Goal: Find specific page/section: Find specific page/section

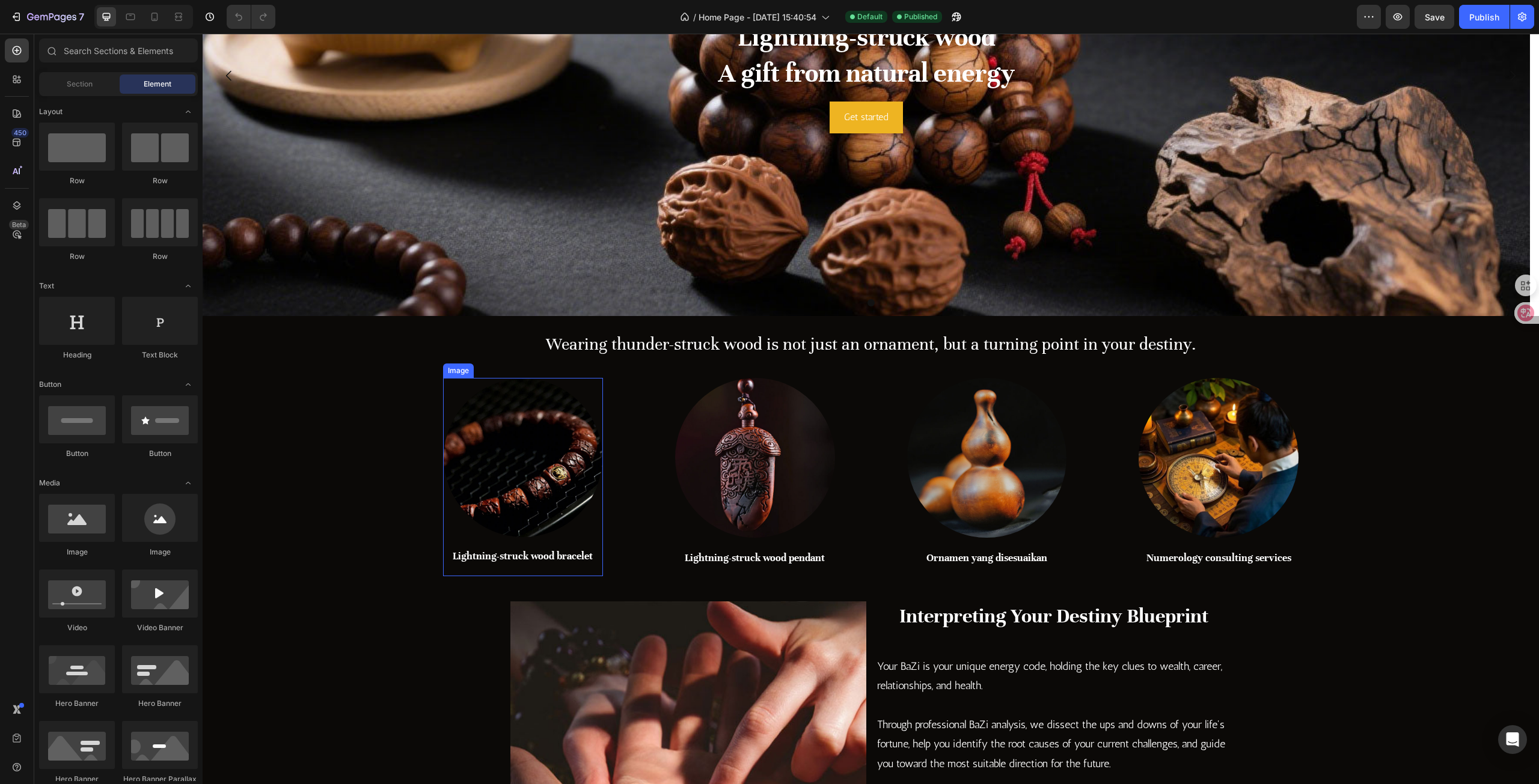
scroll to position [240, 0]
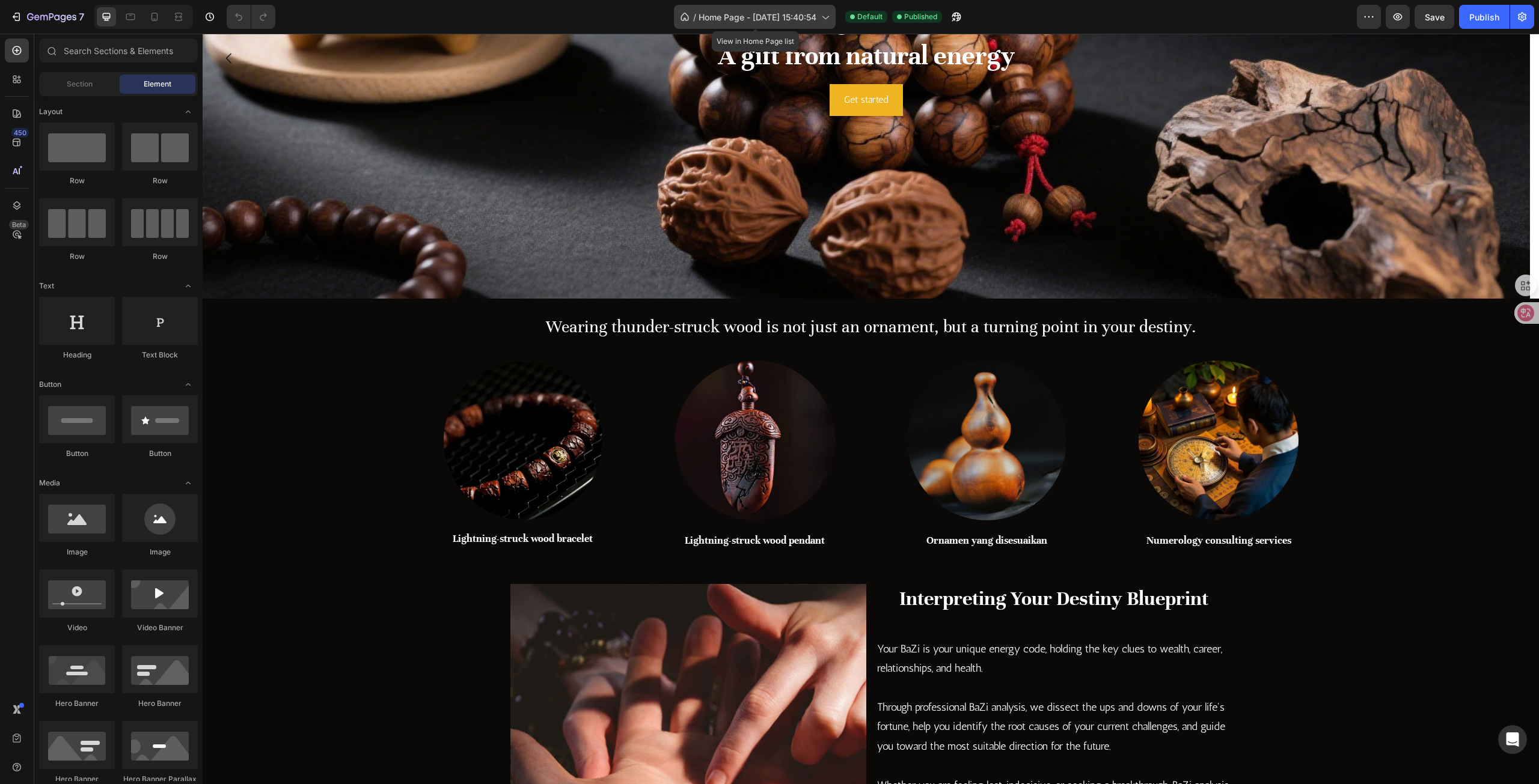
click at [783, 9] on div "/ Home Page - [DATE] 15:40:54" at bounding box center [755, 16] width 161 height 24
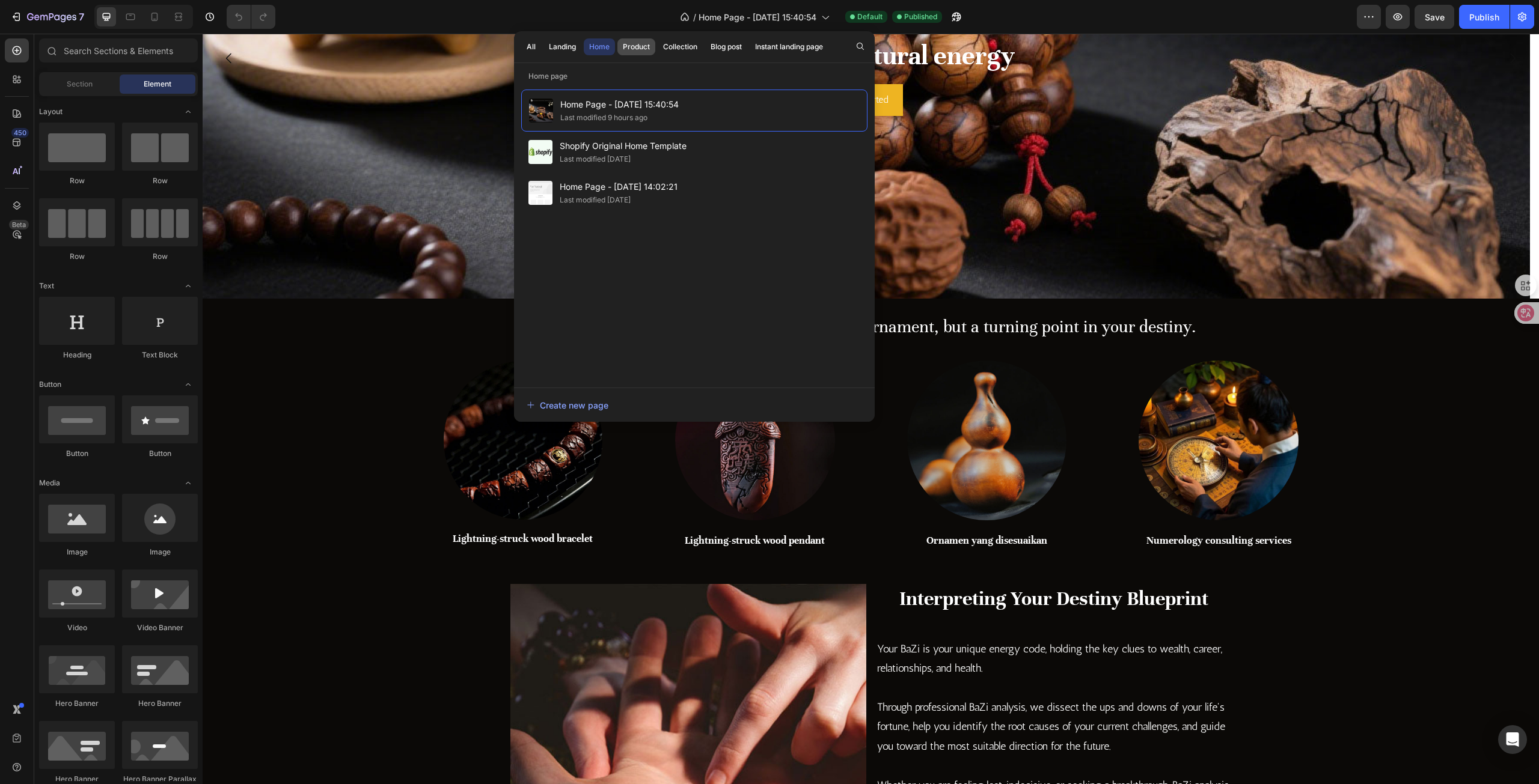
click at [658, 54] on button "Product" at bounding box center [681, 47] width 45 height 17
click at [559, 47] on div "Landing" at bounding box center [562, 47] width 27 height 11
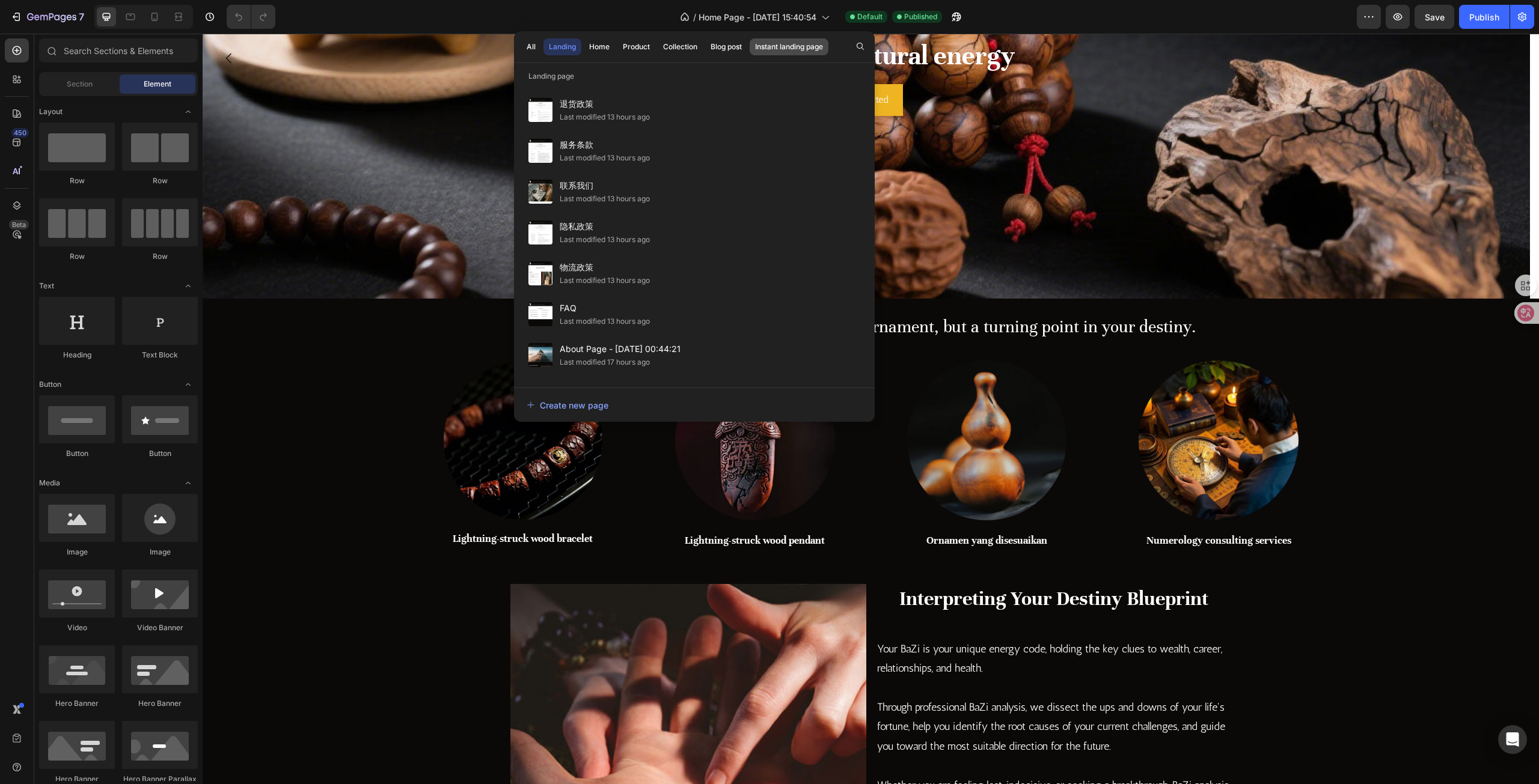
click at [799, 46] on div "Instant landing page" at bounding box center [789, 47] width 68 height 11
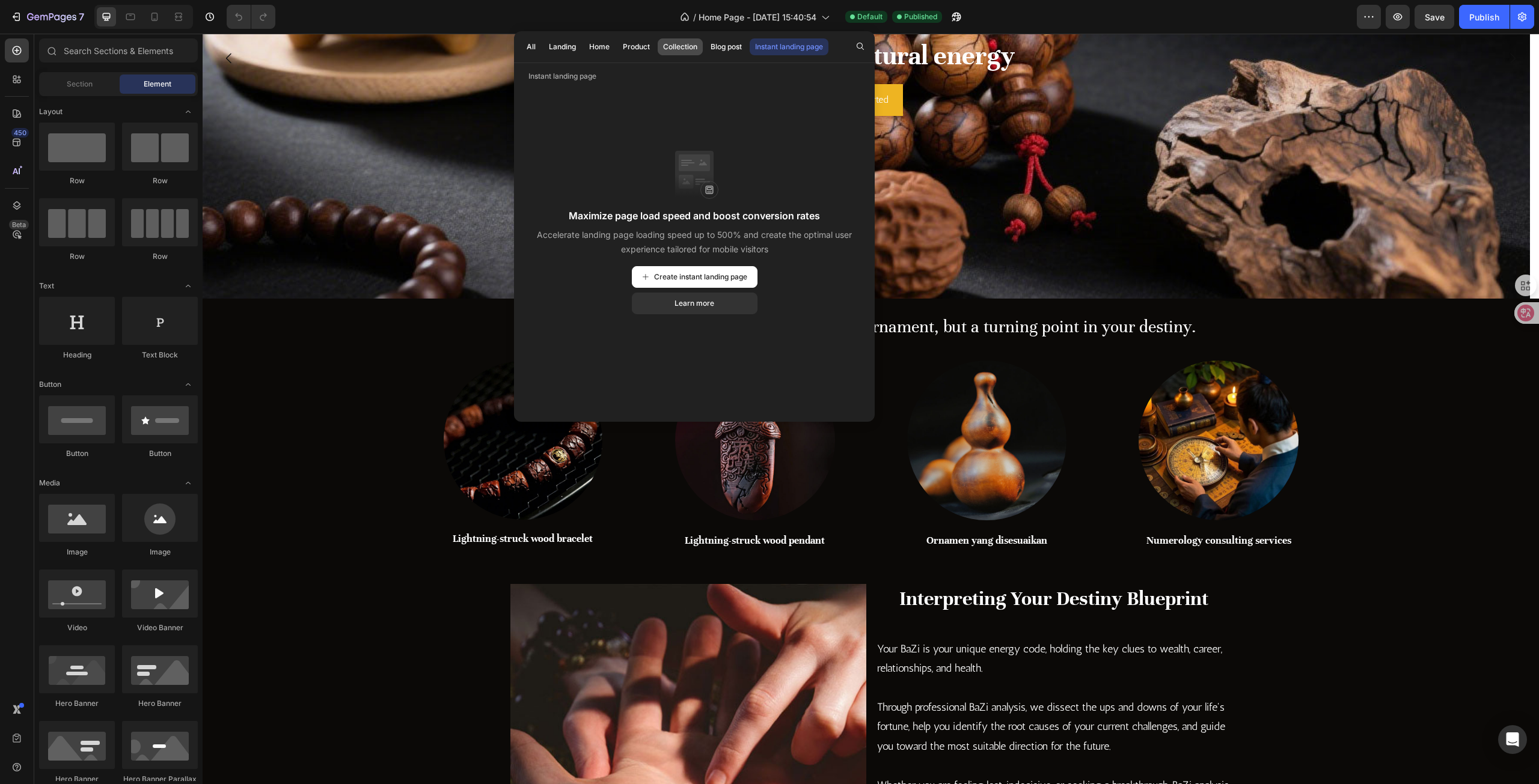
click at [690, 44] on div "Collection" at bounding box center [681, 47] width 34 height 11
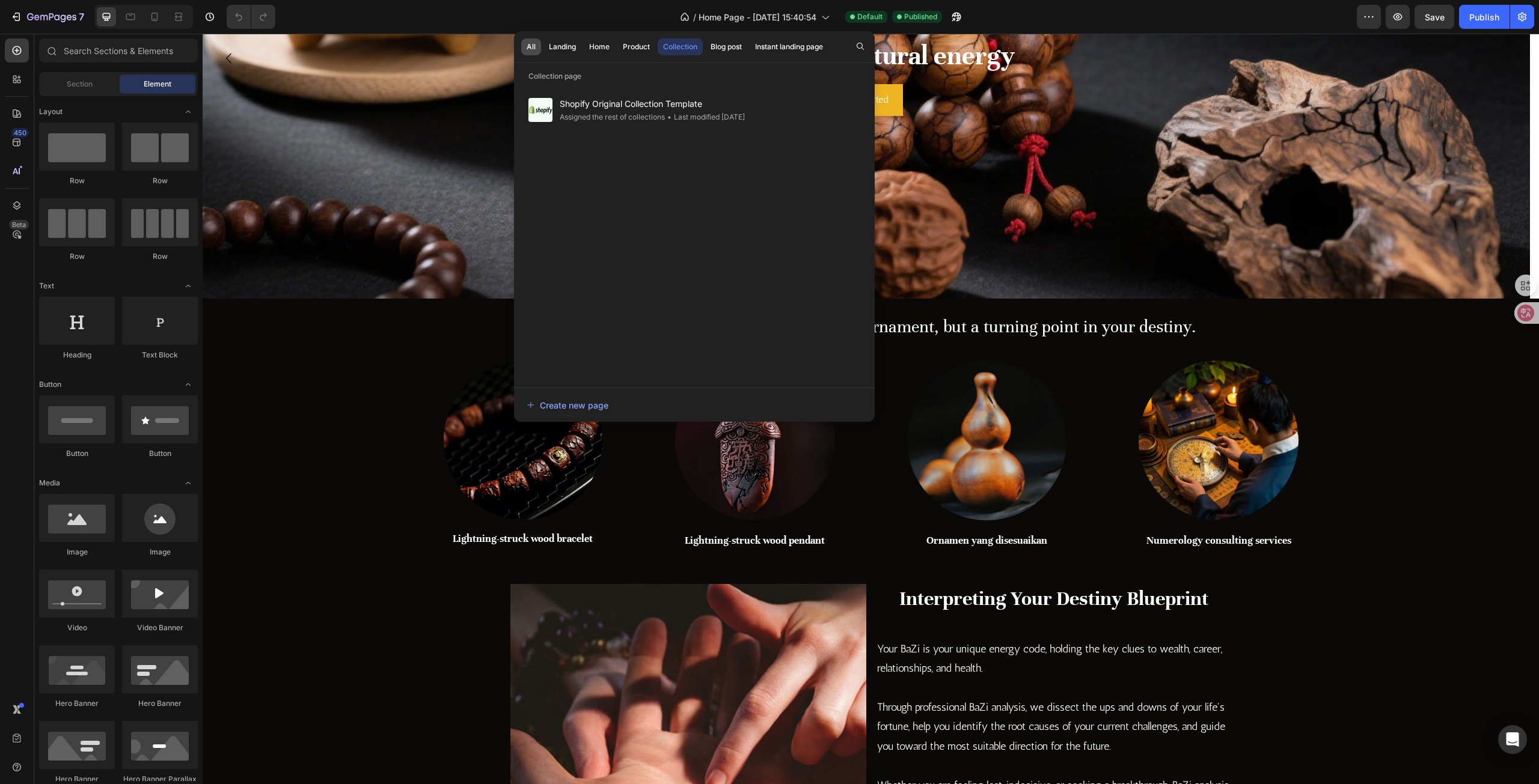
click at [543, 44] on button "All" at bounding box center [562, 47] width 38 height 17
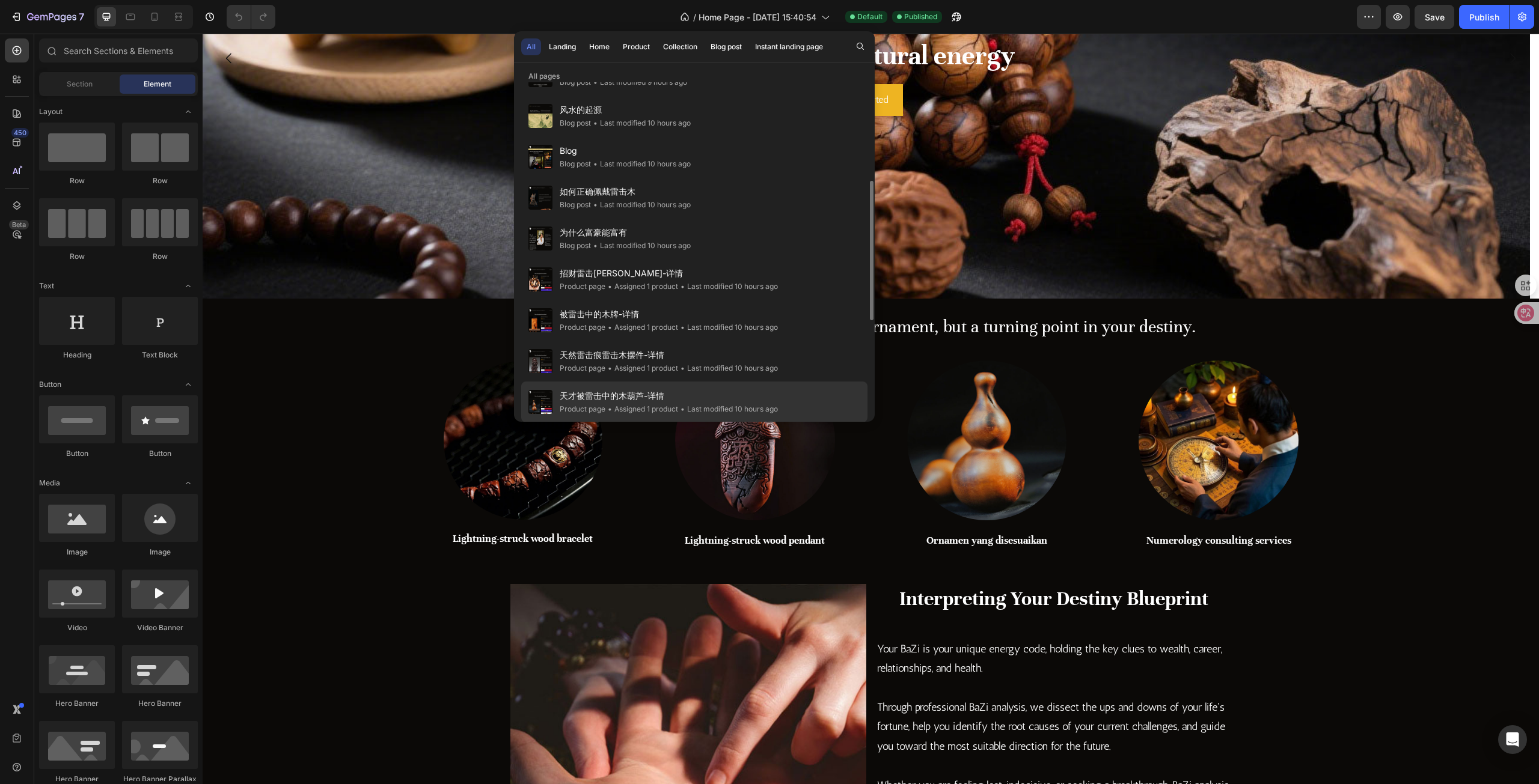
scroll to position [481, 0]
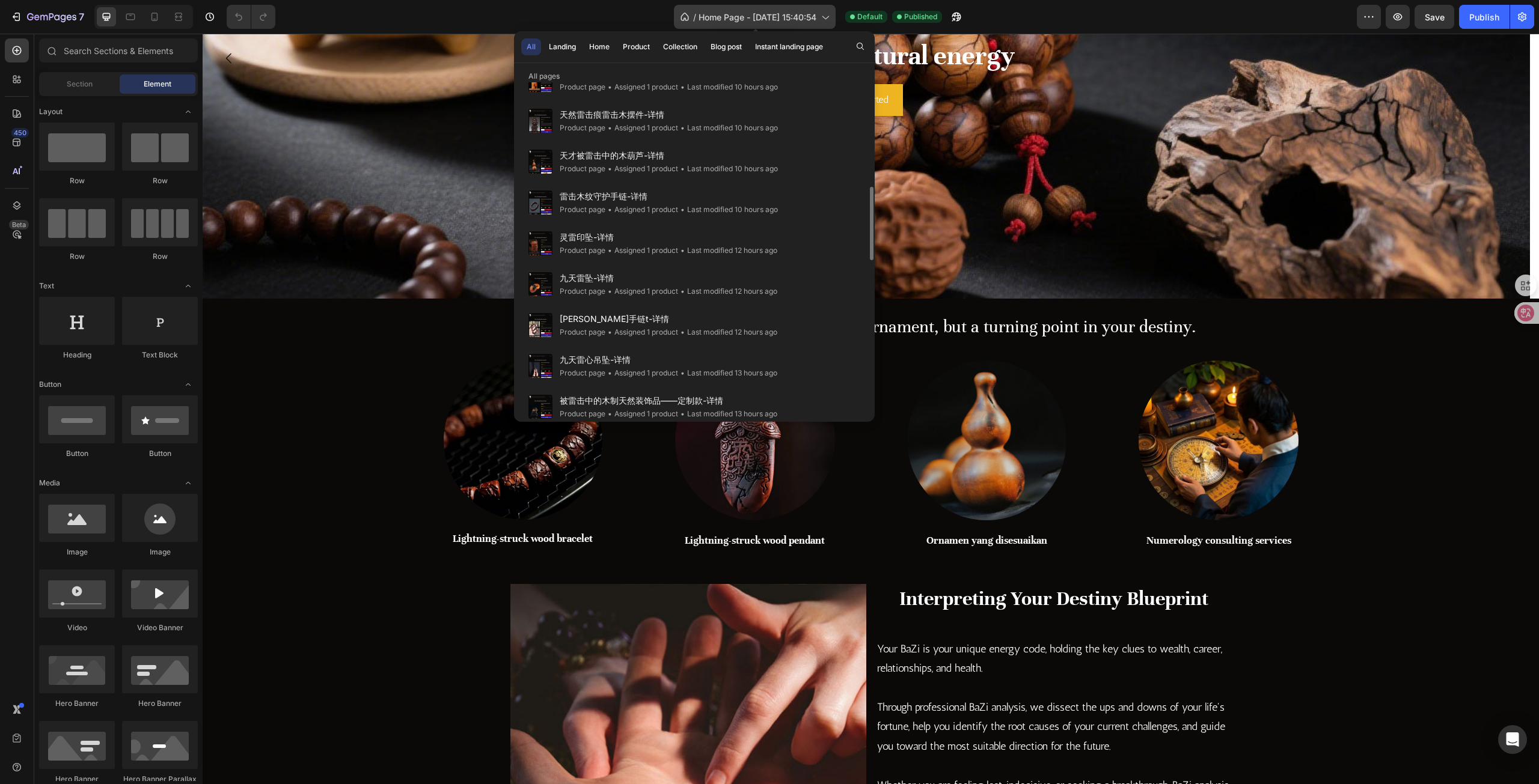
click at [755, 21] on span "Home Page - [DATE] 15:40:54" at bounding box center [757, 17] width 118 height 12
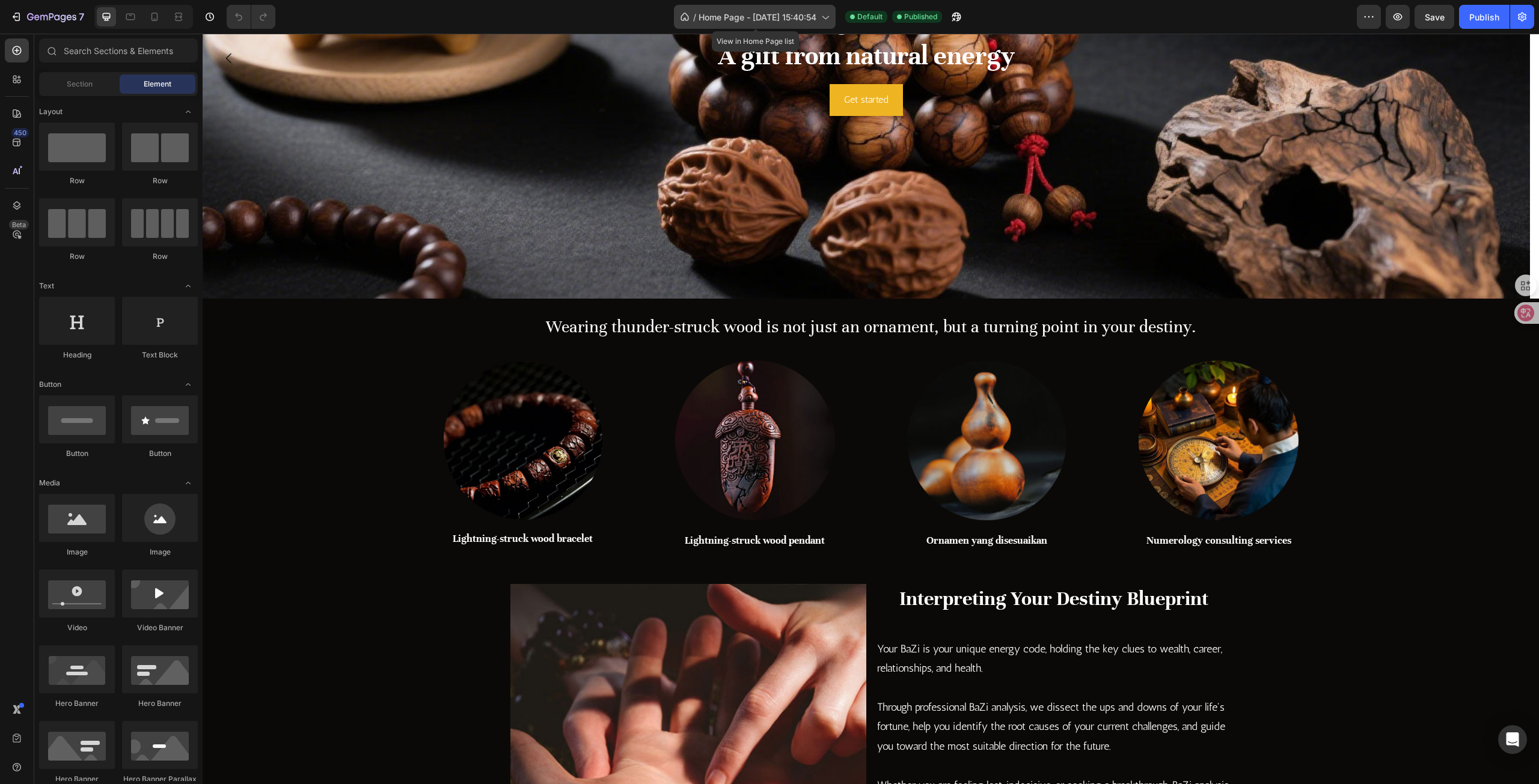
click at [745, 22] on span "Home Page - [DATE] 15:40:54" at bounding box center [757, 17] width 118 height 12
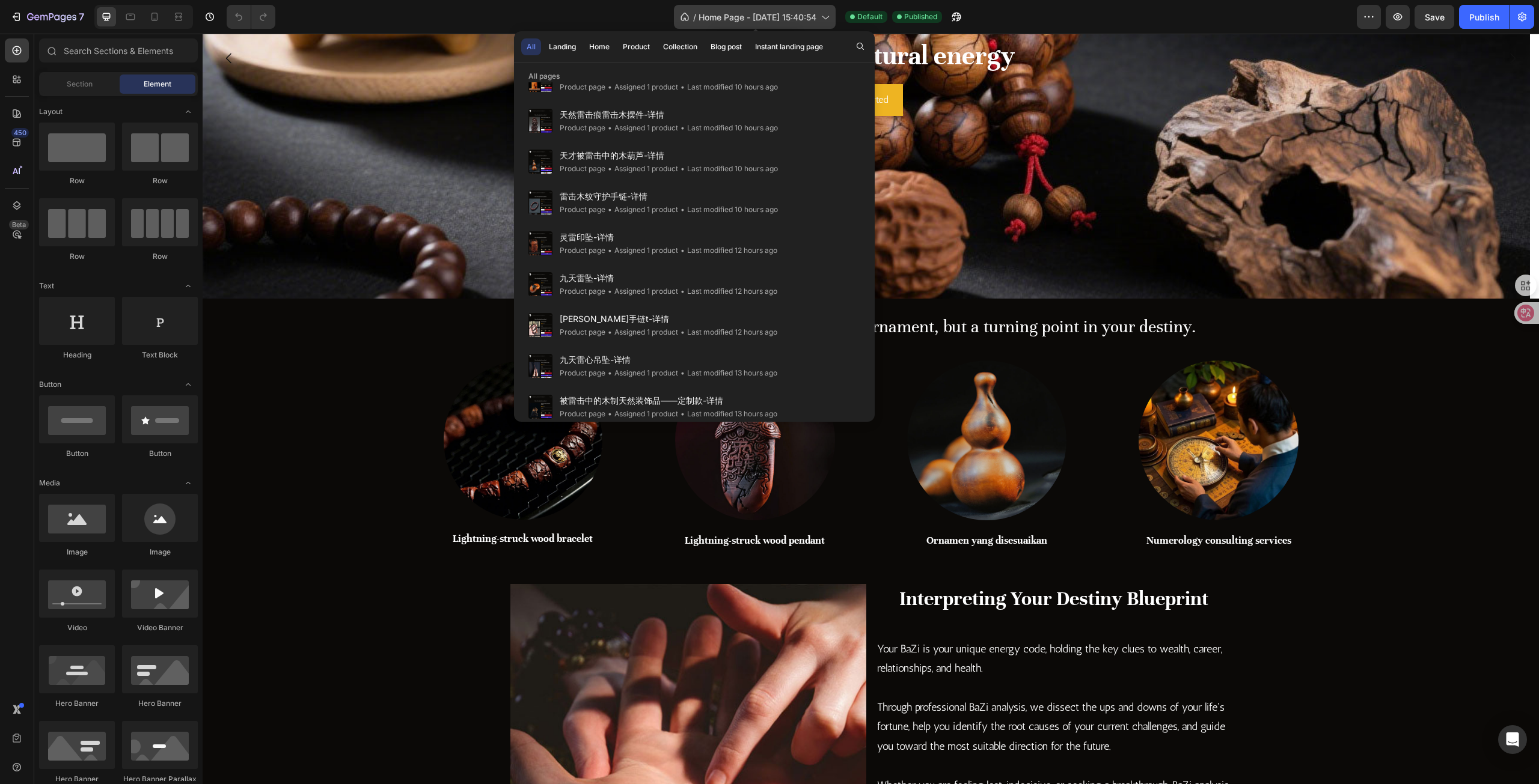
click at [679, 16] on icon at bounding box center [685, 16] width 12 height 12
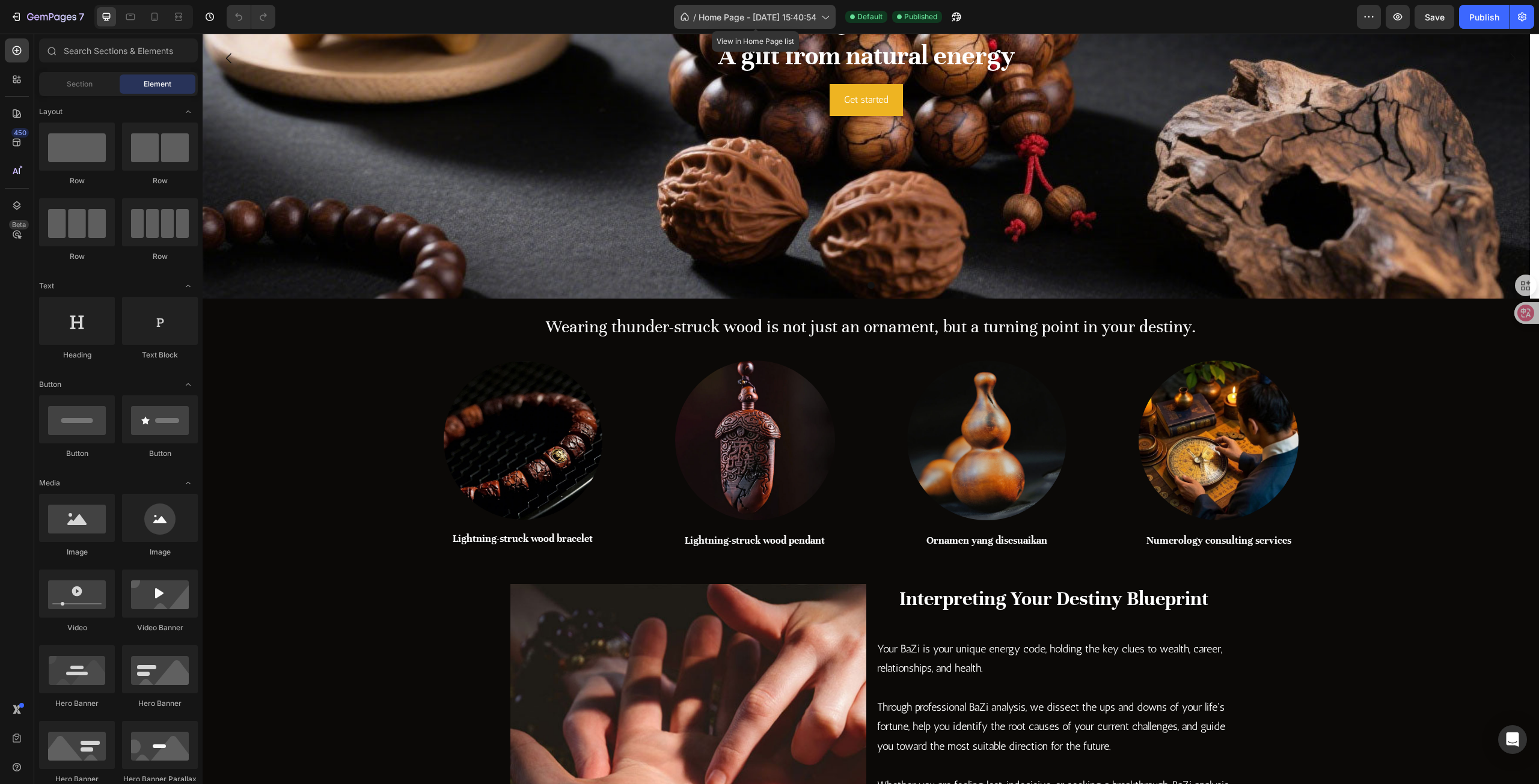
click at [680, 17] on icon at bounding box center [685, 16] width 12 height 12
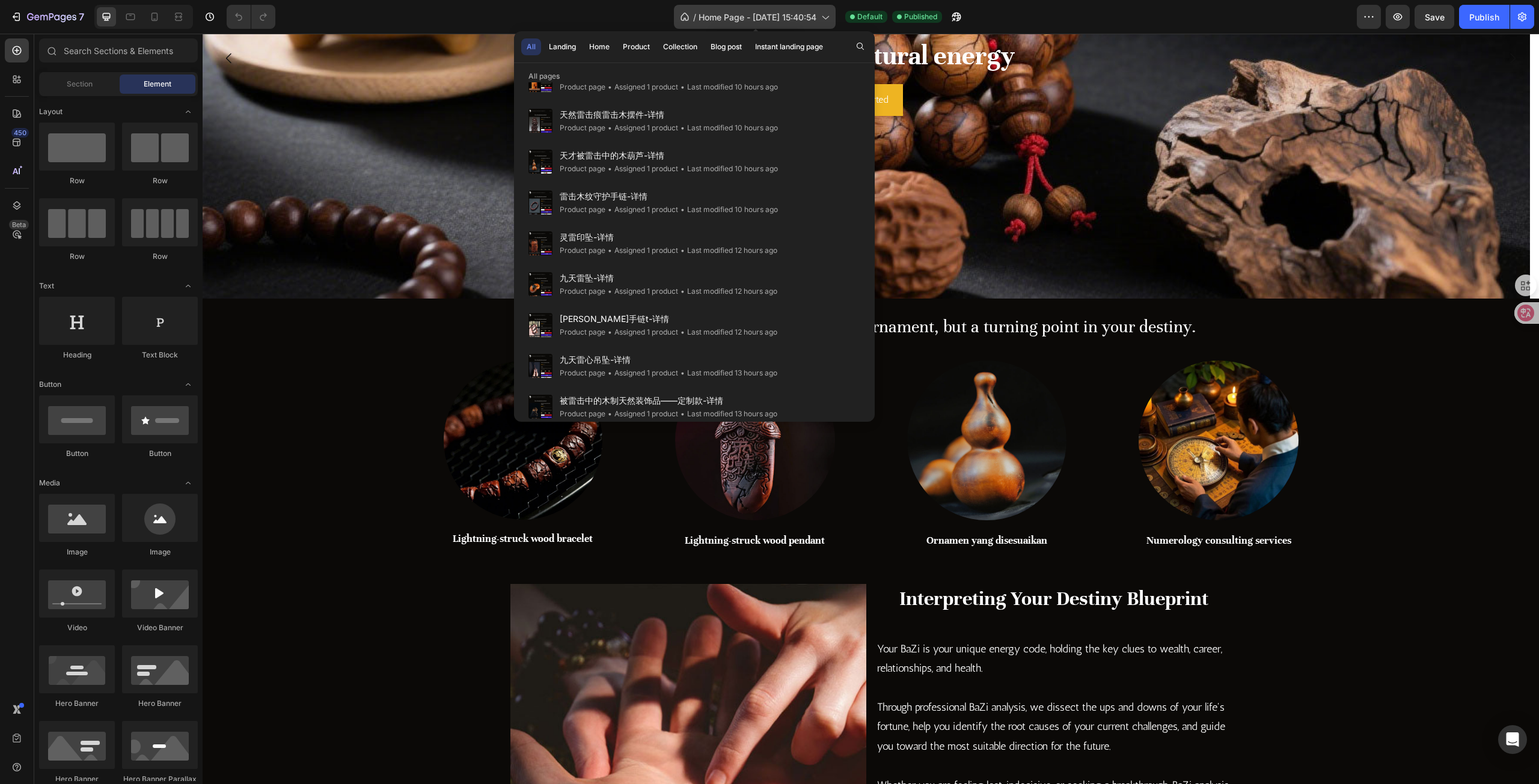
click at [819, 16] on icon at bounding box center [824, 16] width 12 height 12
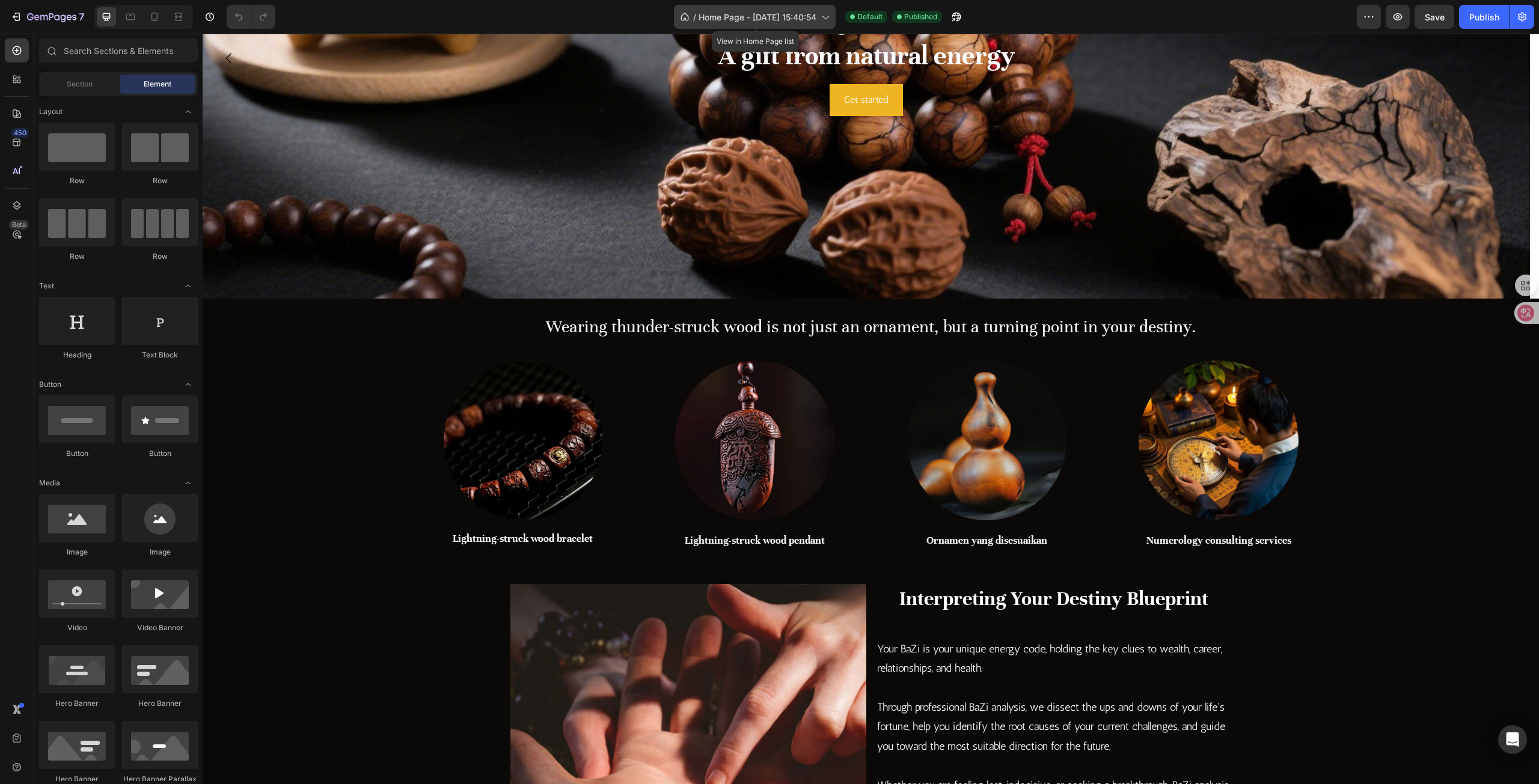
click at [819, 16] on icon at bounding box center [824, 16] width 12 height 12
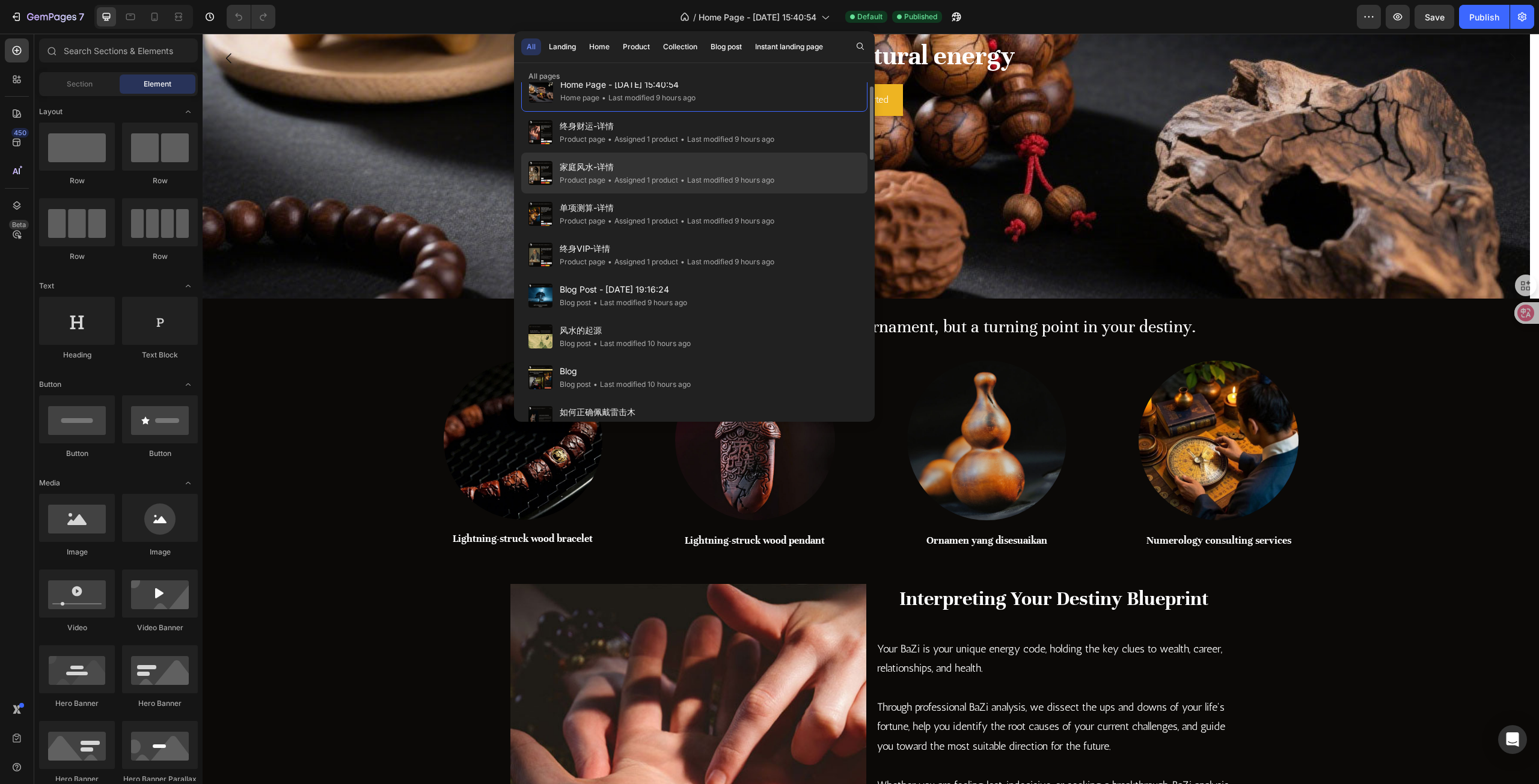
scroll to position [0, 0]
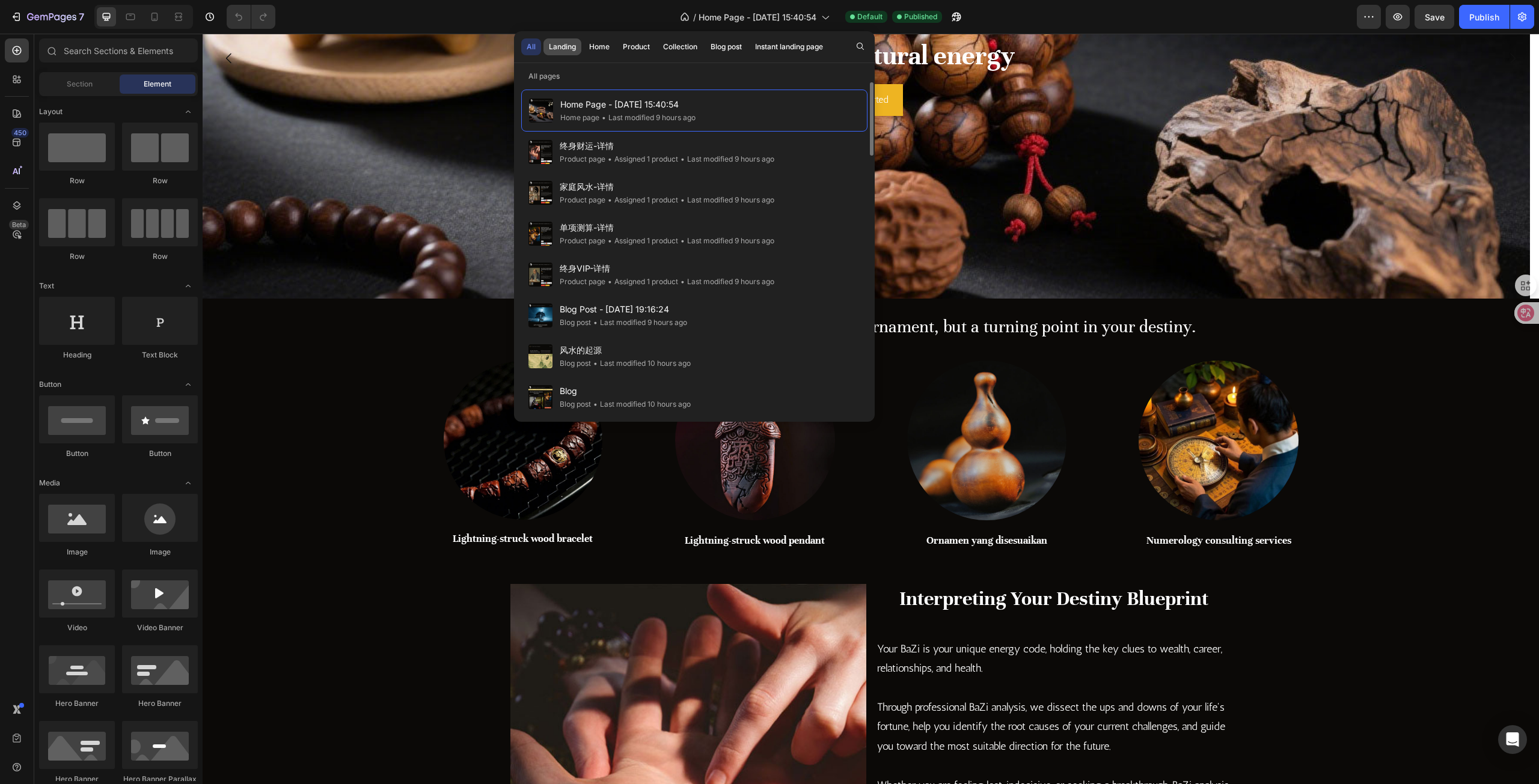
click at [563, 48] on div "Landing" at bounding box center [562, 47] width 27 height 11
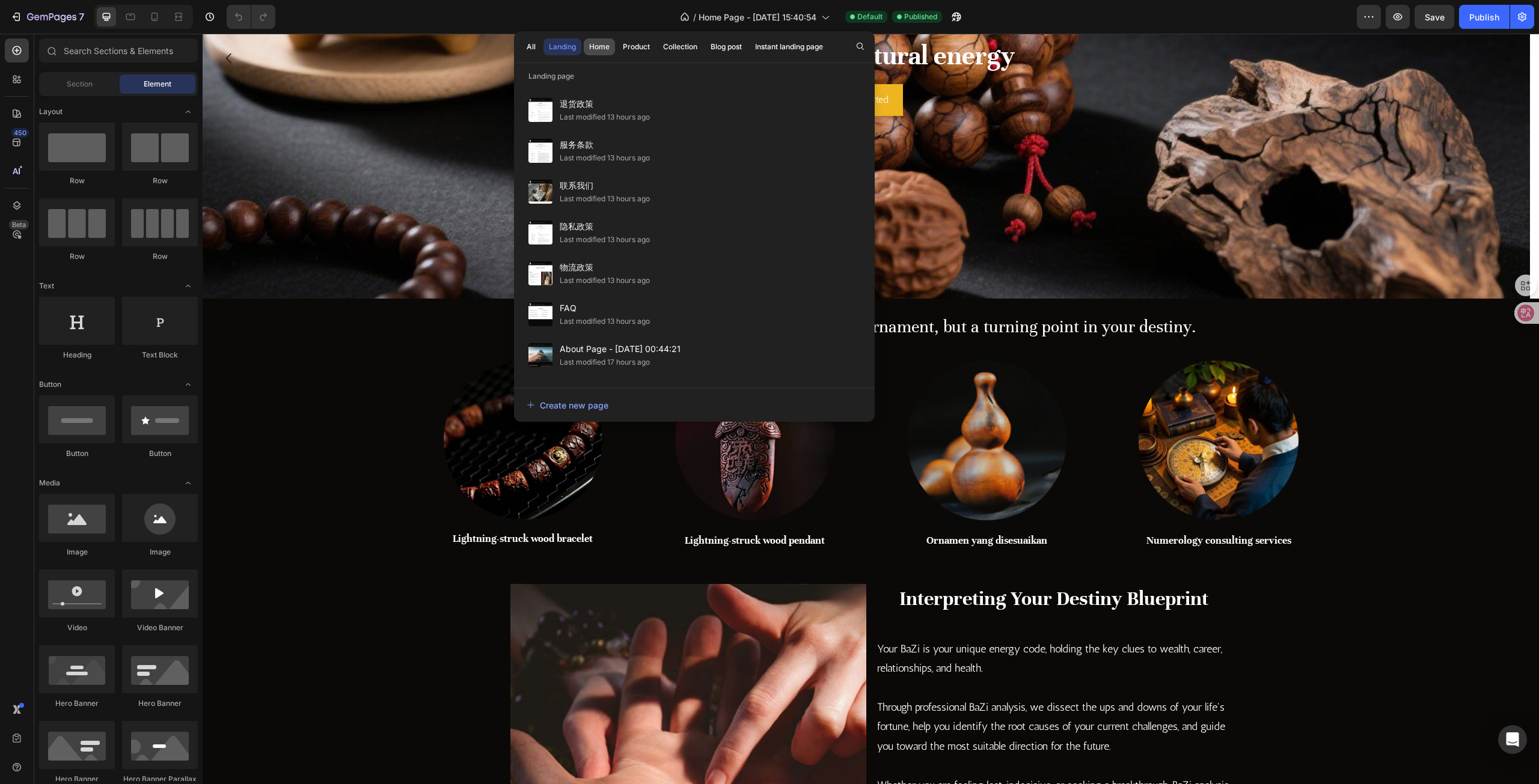
click at [606, 45] on div "Home" at bounding box center [600, 47] width 20 height 11
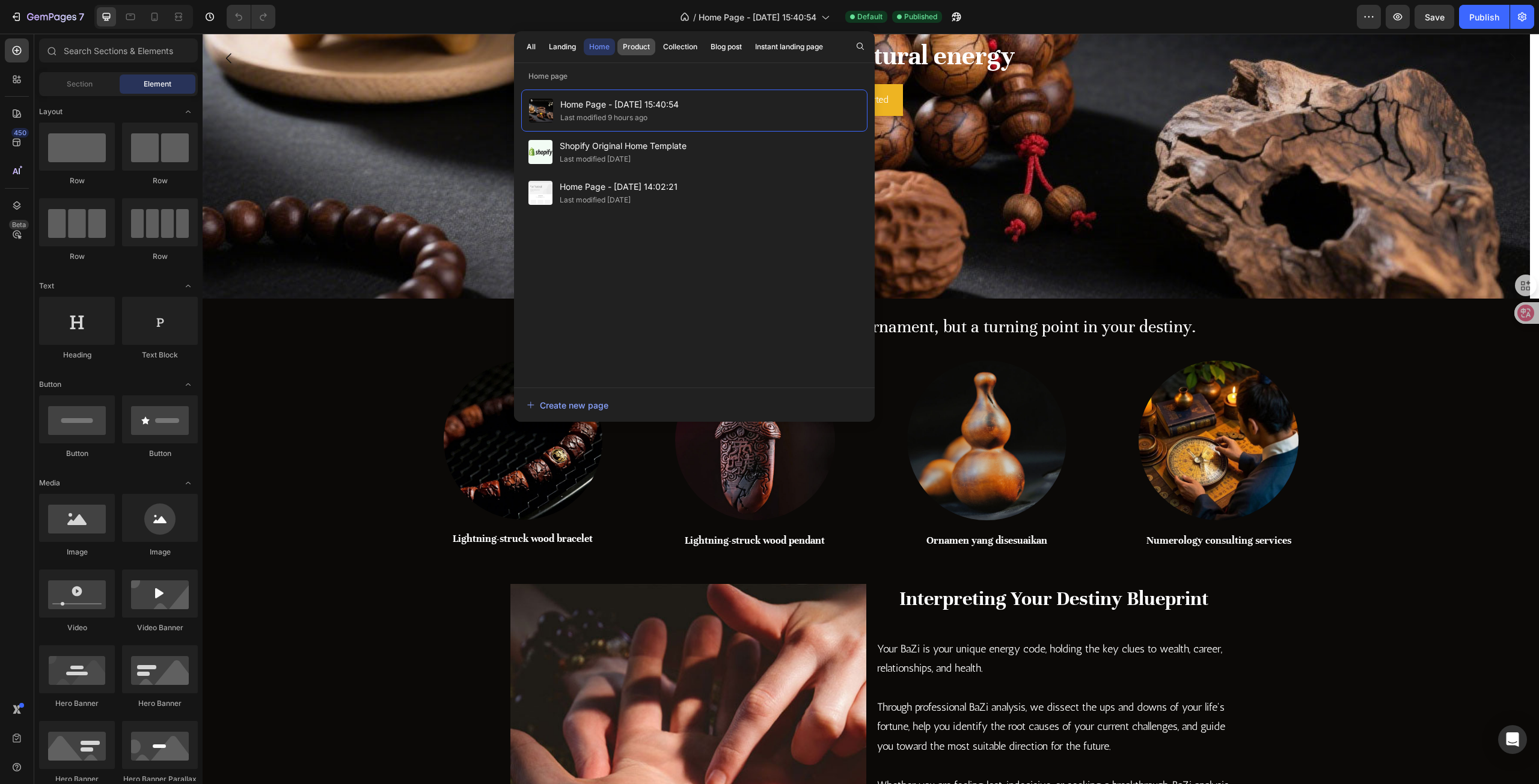
click at [640, 48] on div "Product" at bounding box center [636, 47] width 27 height 11
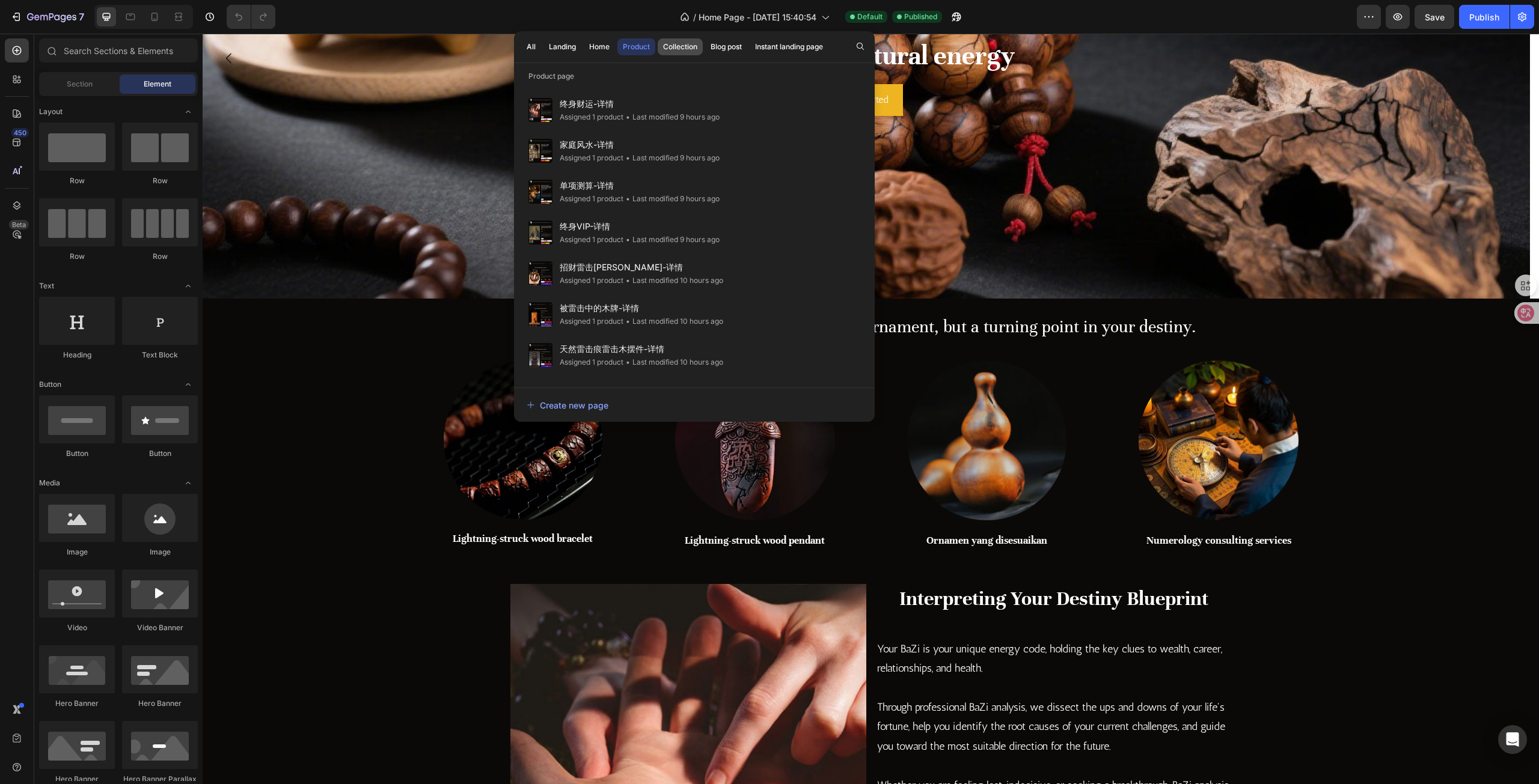
click at [691, 44] on div "Collection" at bounding box center [681, 47] width 34 height 11
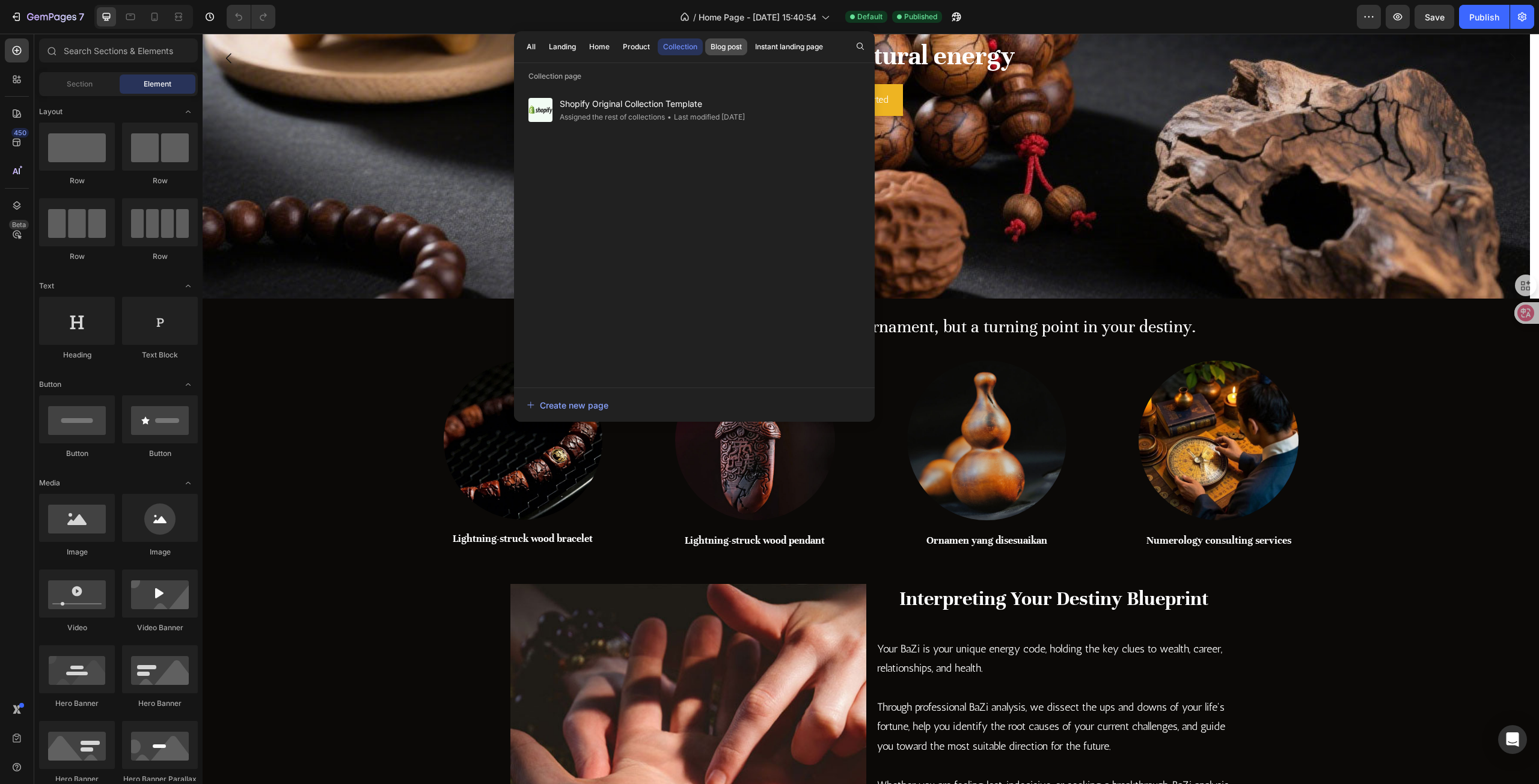
click at [741, 45] on div "Blog post" at bounding box center [727, 47] width 31 height 11
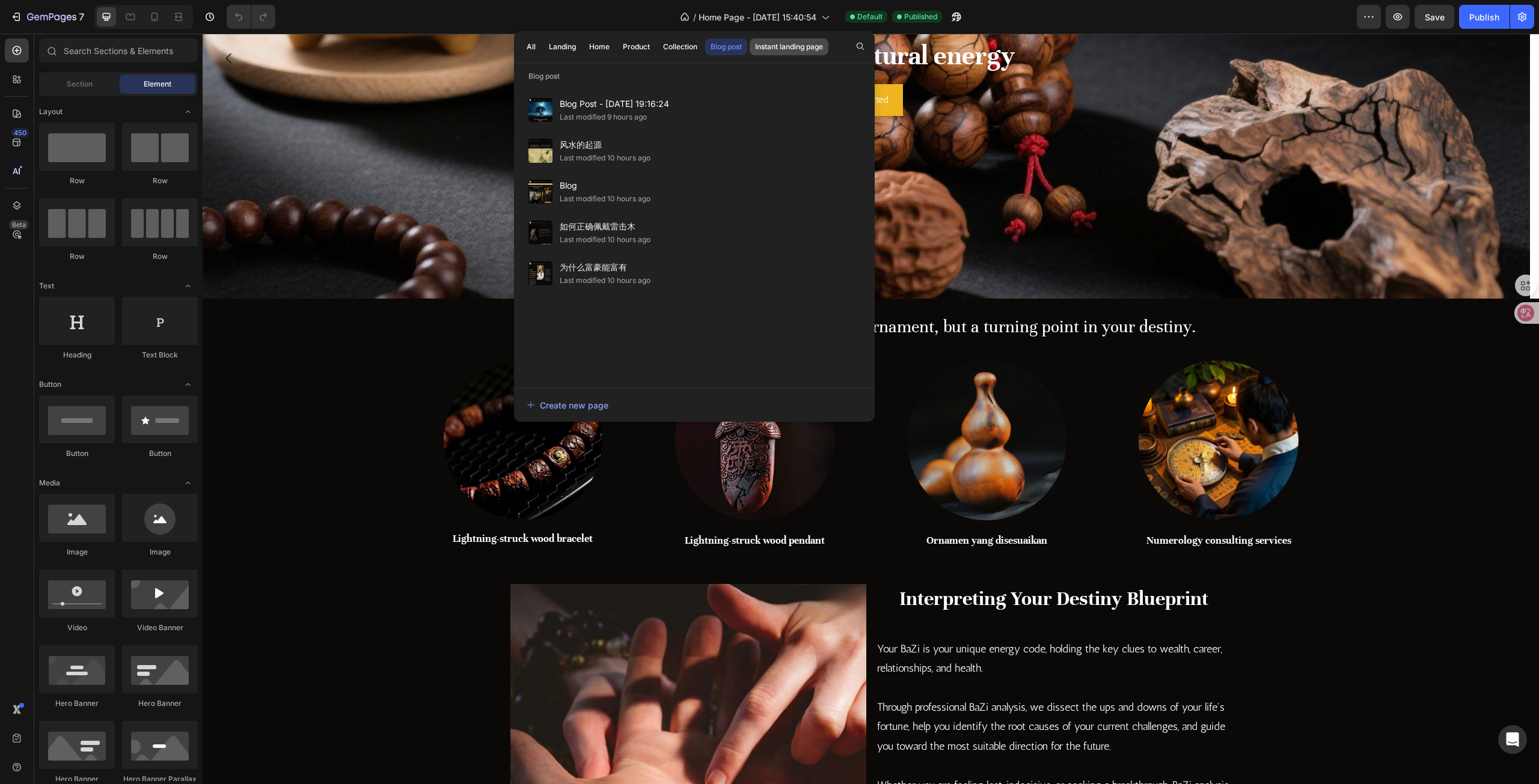
click at [782, 46] on div "Instant landing page" at bounding box center [789, 47] width 68 height 11
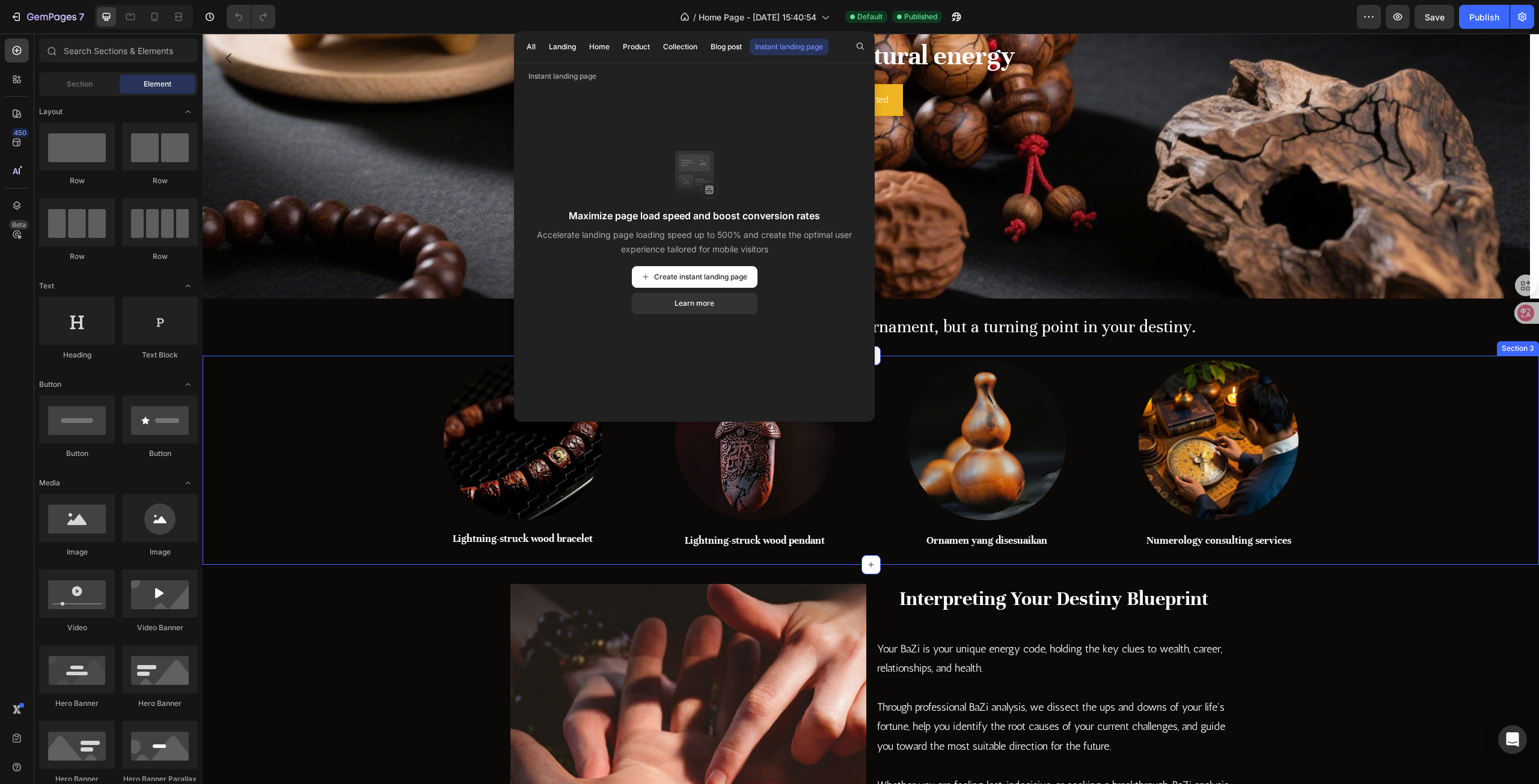
click at [367, 376] on div "Image Lightning-struck wood bracelet Heading Row Image Lightning-struck wood pe…" at bounding box center [871, 461] width 1336 height 209
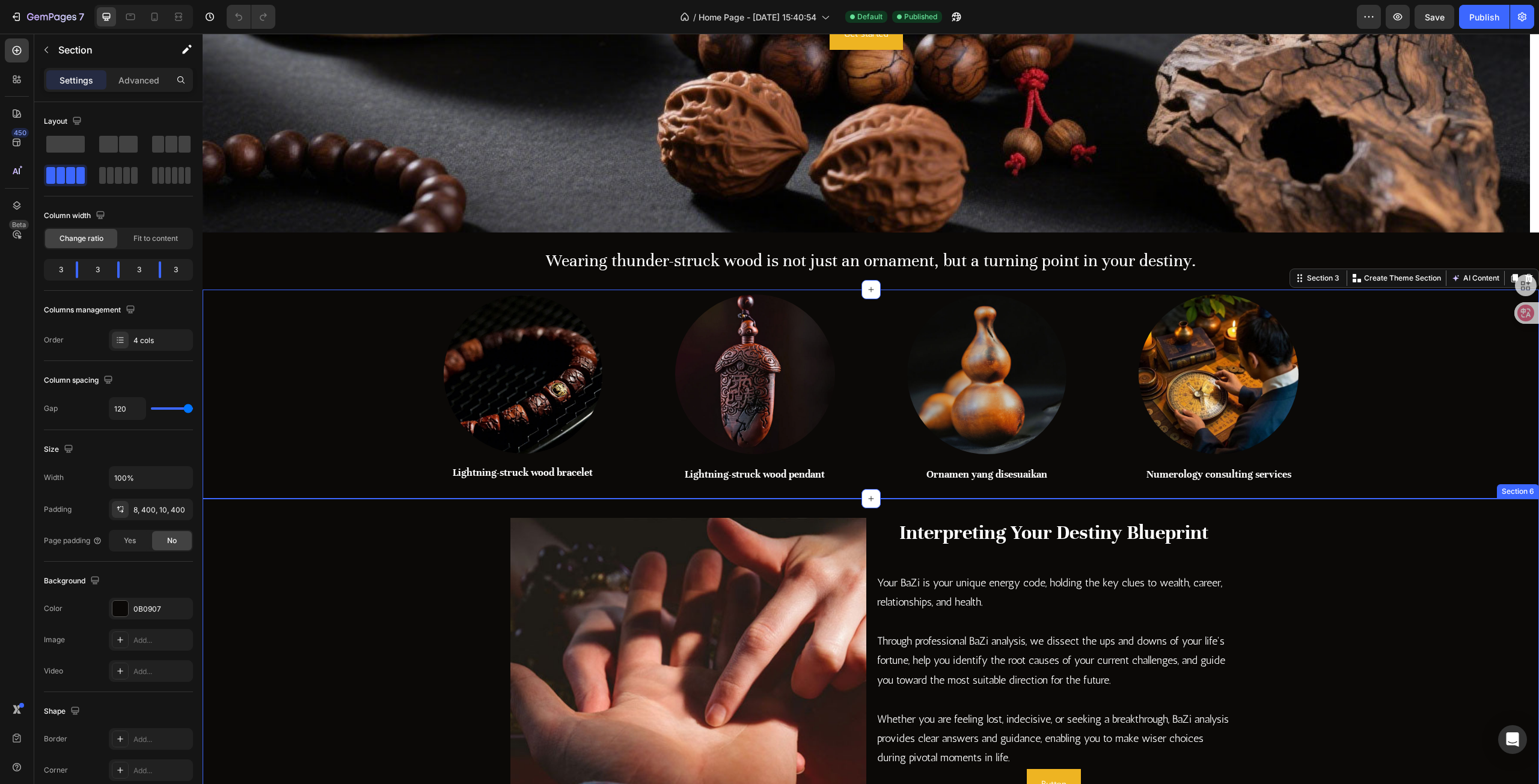
scroll to position [541, 0]
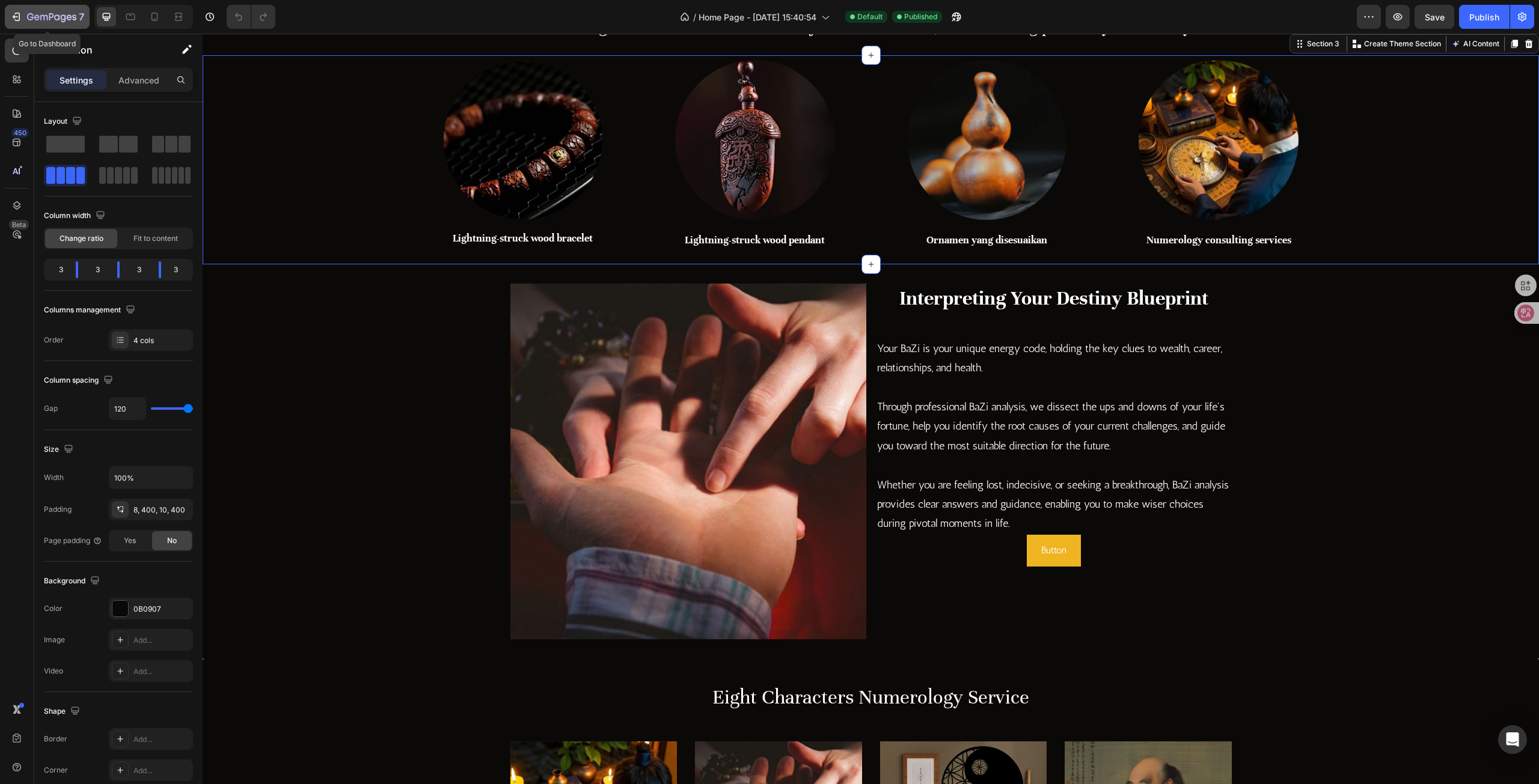
click at [50, 17] on icon "button" at bounding box center [51, 16] width 5 height 7
